Goal: Subscribe to service/newsletter

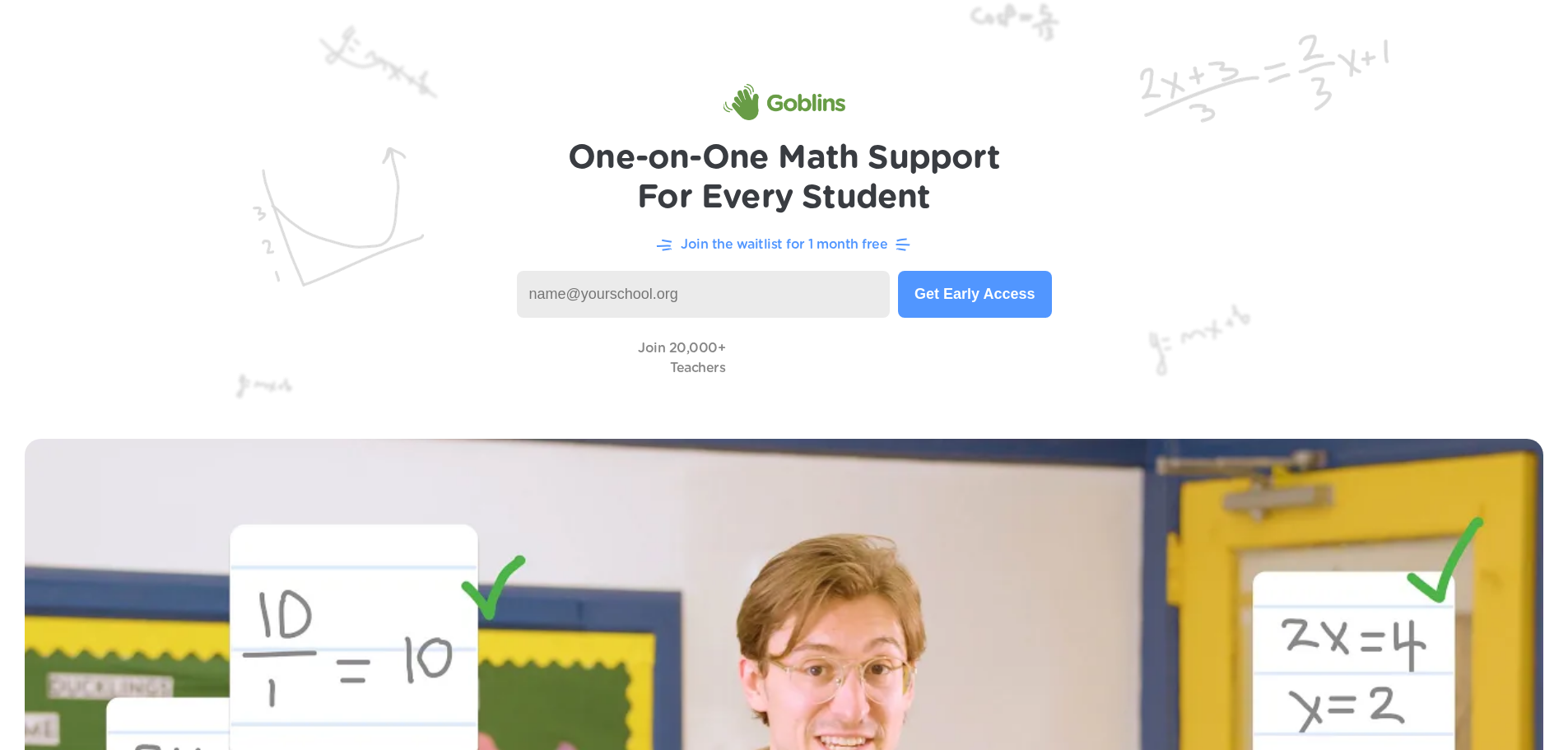
click at [771, 299] on input at bounding box center [703, 294] width 374 height 47
type input "[EMAIL_ADDRESS][PERSON_NAME][DOMAIN_NAME]"
click at [949, 288] on button "Get Early Access" at bounding box center [975, 294] width 153 height 47
click at [948, 293] on button "Get Early Access" at bounding box center [975, 294] width 153 height 47
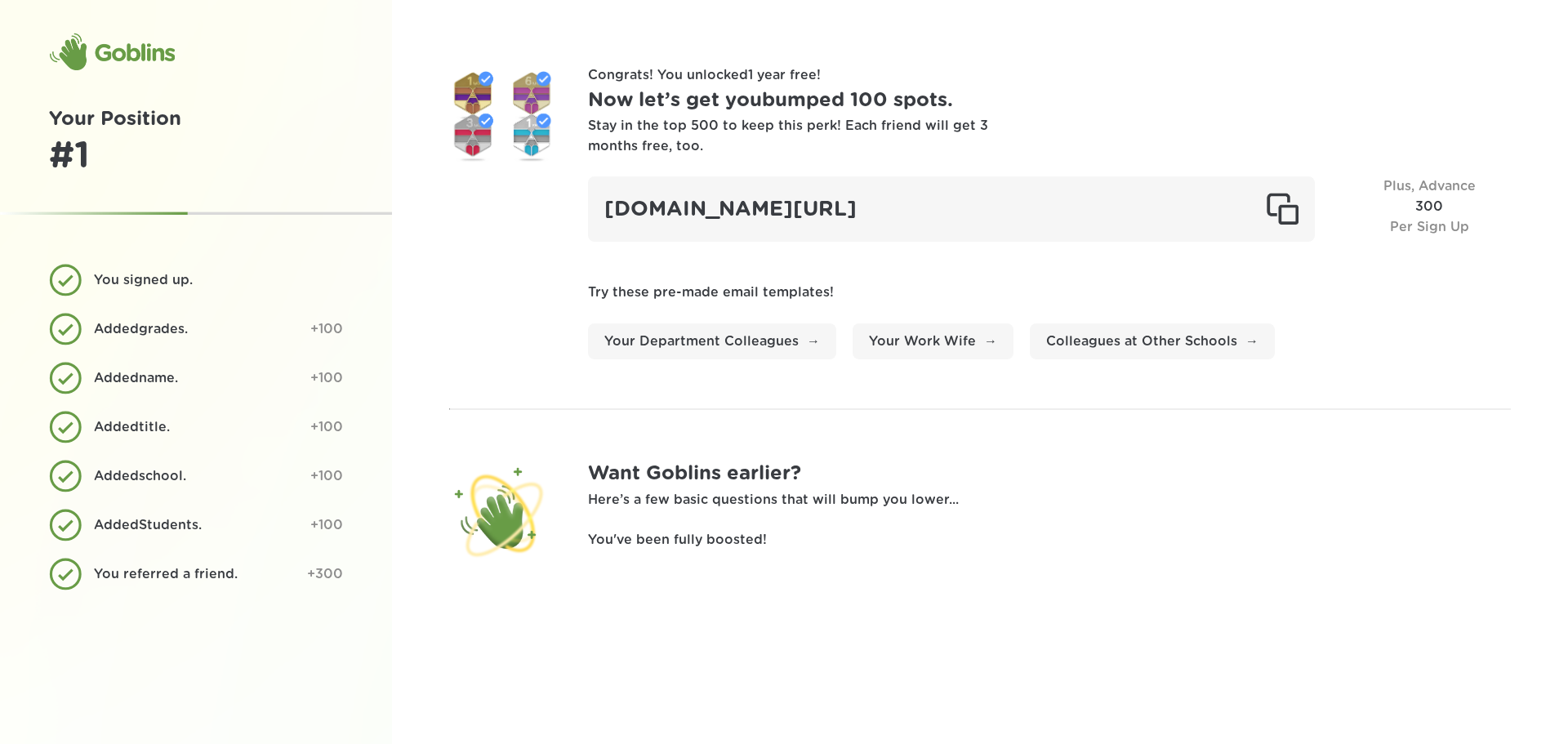
click at [120, 60] on div "Goblins" at bounding box center [112, 52] width 126 height 39
click at [75, 53] on div "Goblins" at bounding box center [112, 52] width 126 height 39
